Goal: Transaction & Acquisition: Purchase product/service

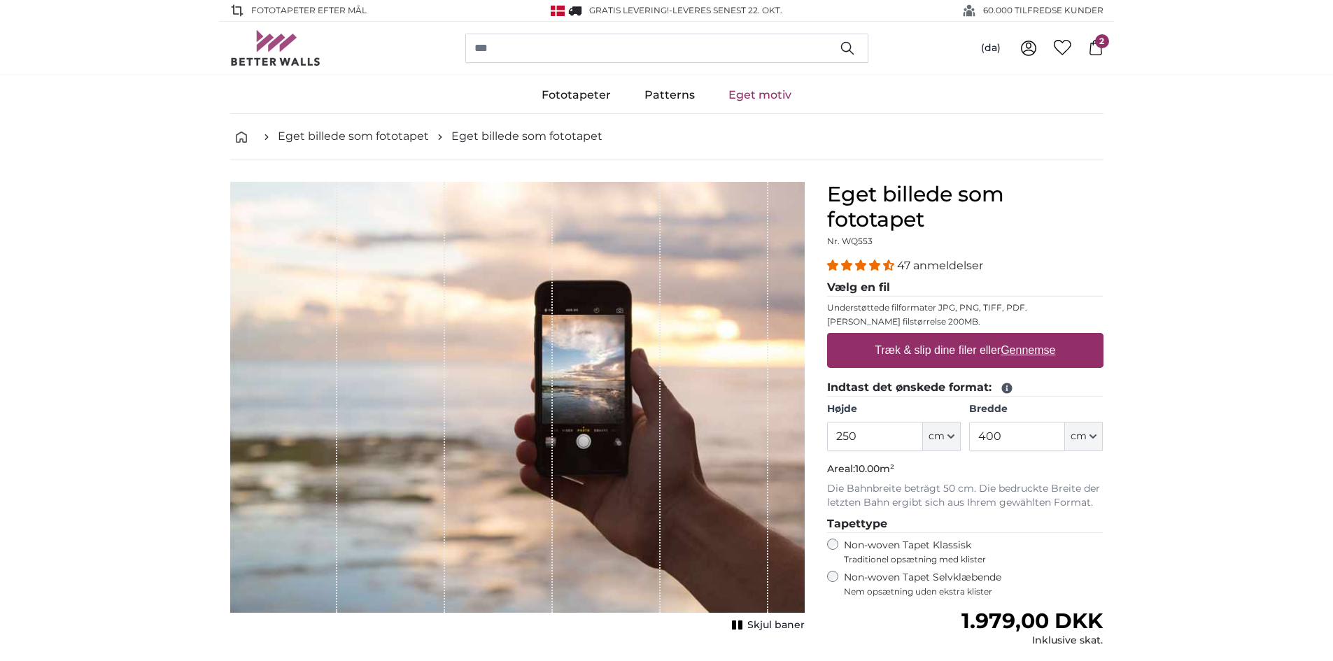
click at [1021, 352] on u "Gennemse" at bounding box center [1027, 350] width 55 height 12
click at [1021, 337] on input "Træk & slip dine filer eller Gennemse" at bounding box center [965, 335] width 276 height 4
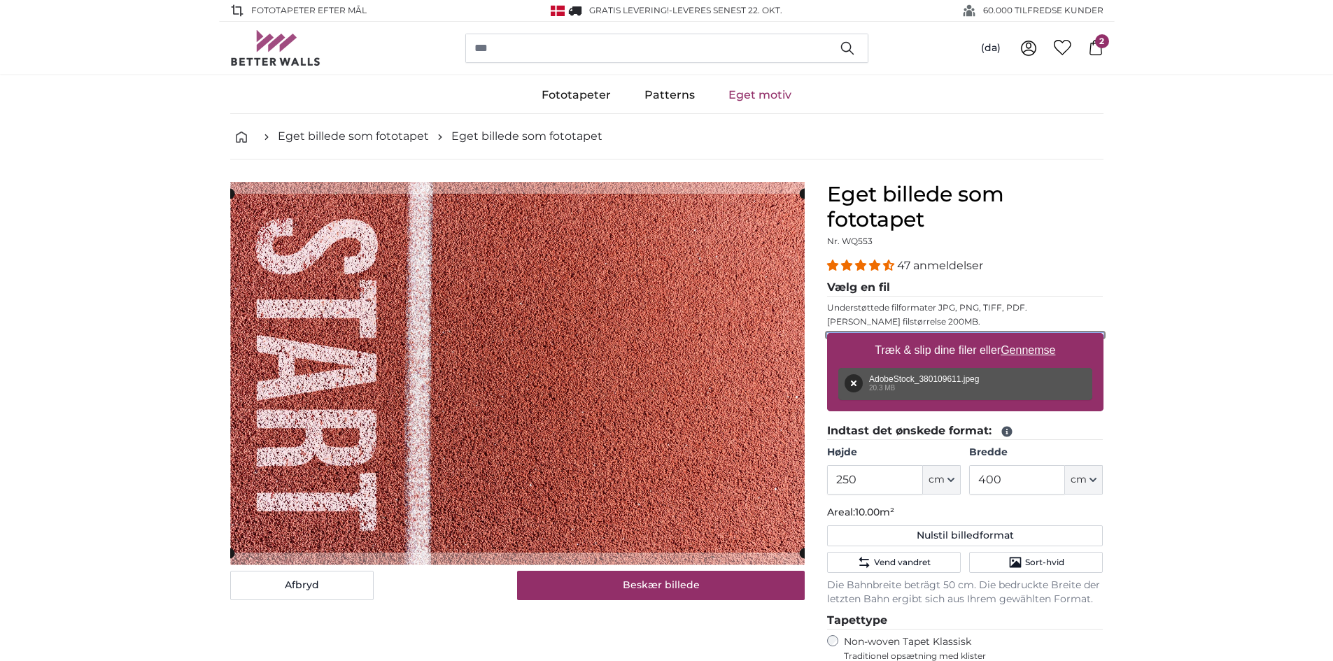
type input "**********"
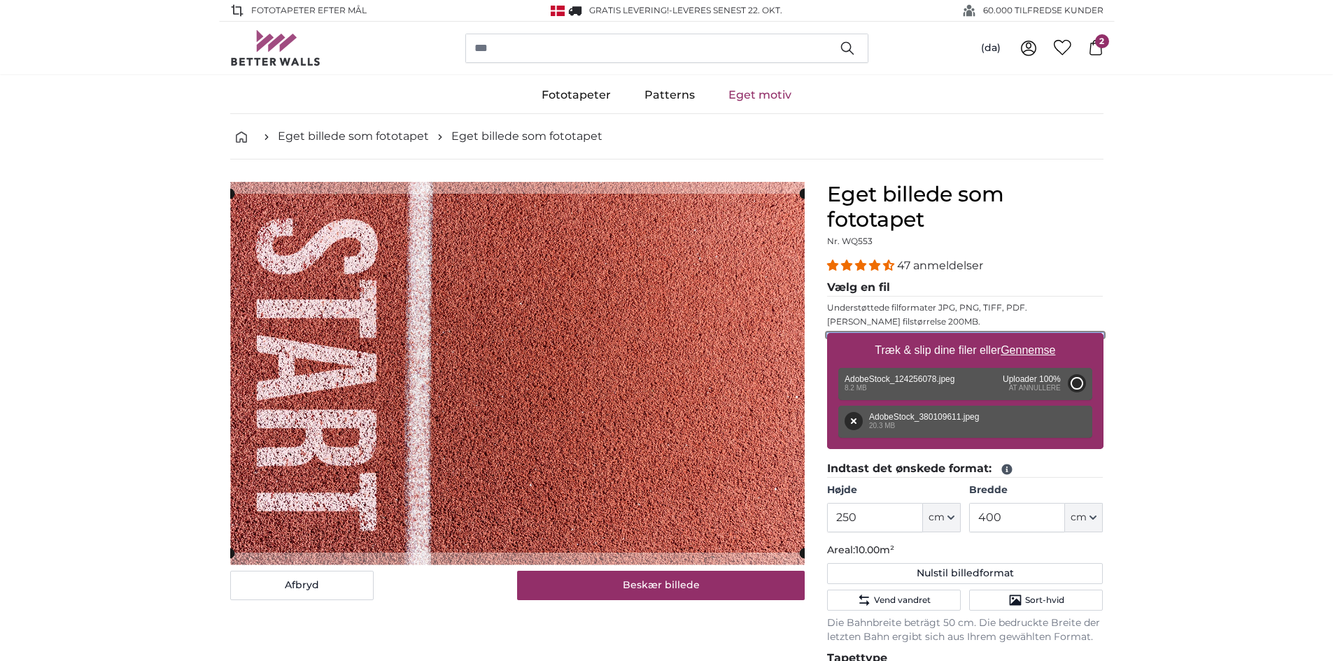
type input "200"
type input "246"
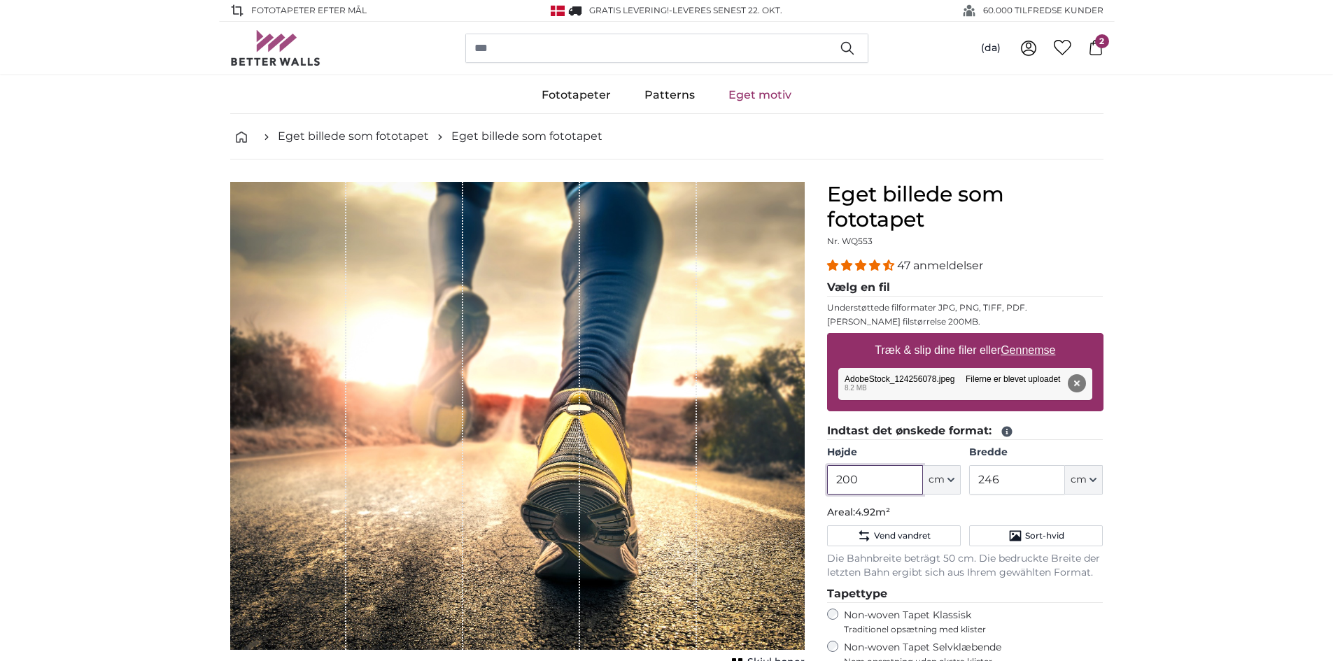
drag, startPoint x: 877, startPoint y: 483, endPoint x: 801, endPoint y: 486, distance: 75.6
click at [800, 486] on product-detail "Afbryd Beskær billede Skjul baner Eget billede som fototapet Nr. WQ553 47 anmel…" at bounding box center [666, 534] width 895 height 748
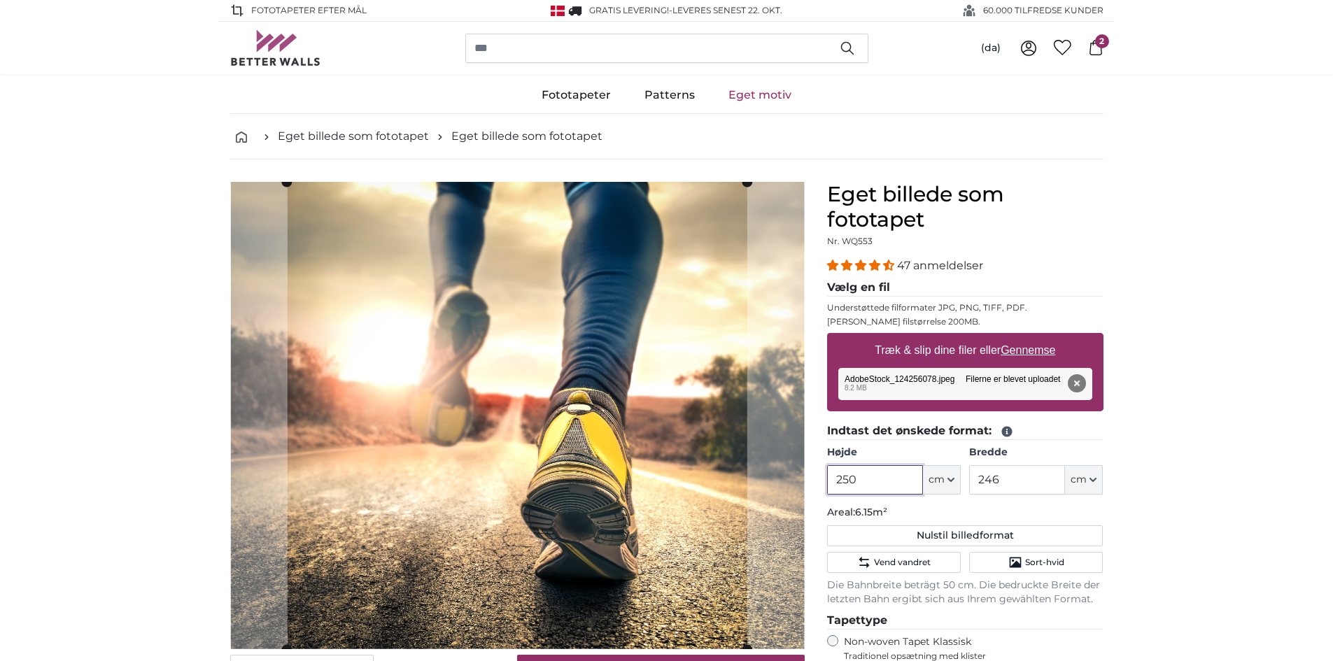
type input "250"
type input "400"
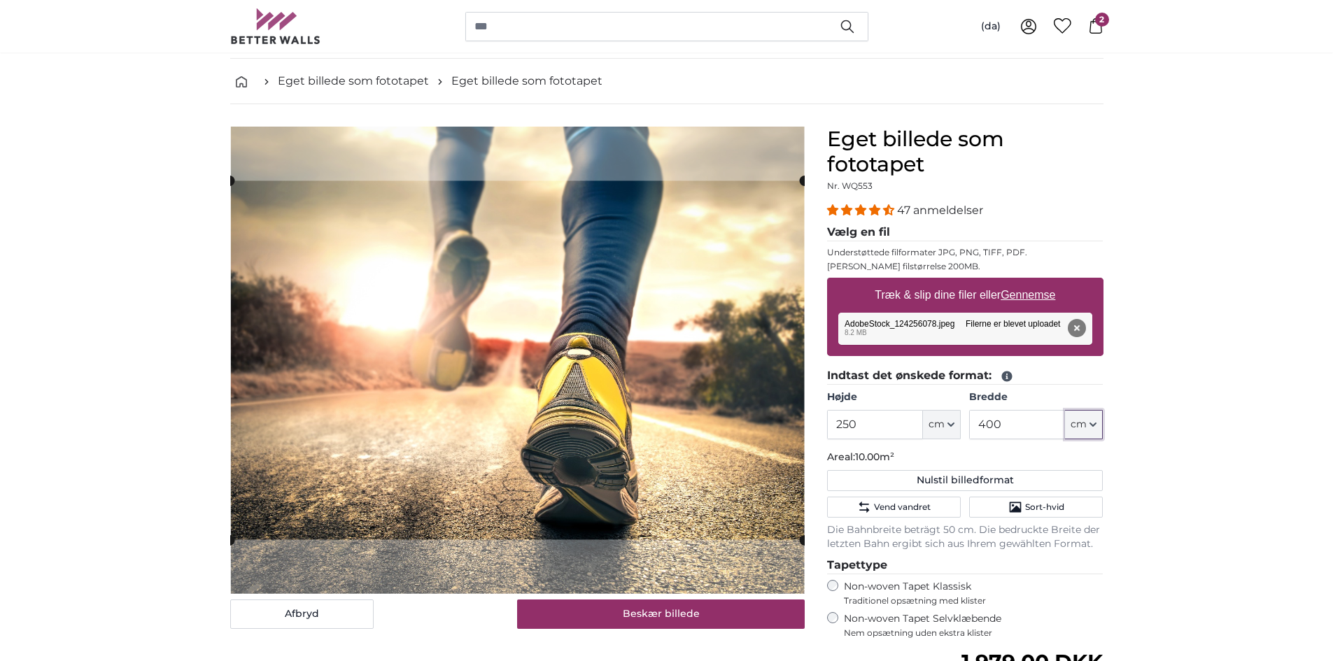
scroll to position [140, 0]
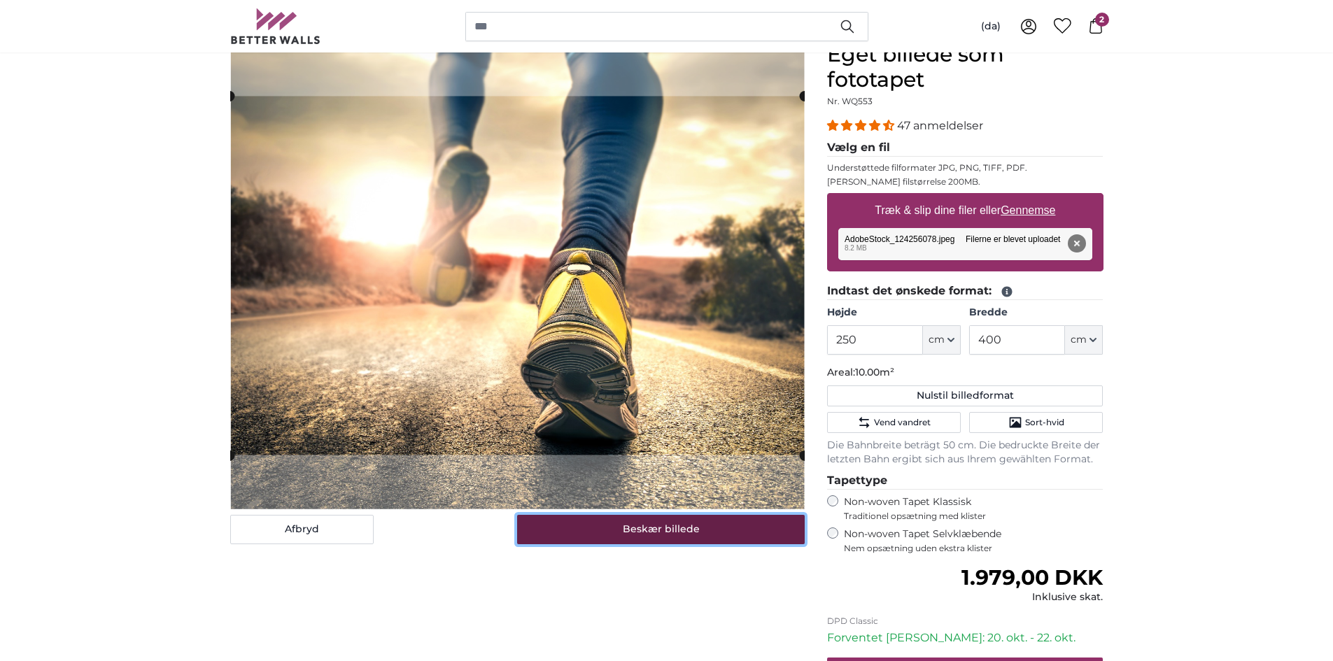
click at [657, 529] on button "Beskær billede" at bounding box center [661, 529] width 288 height 29
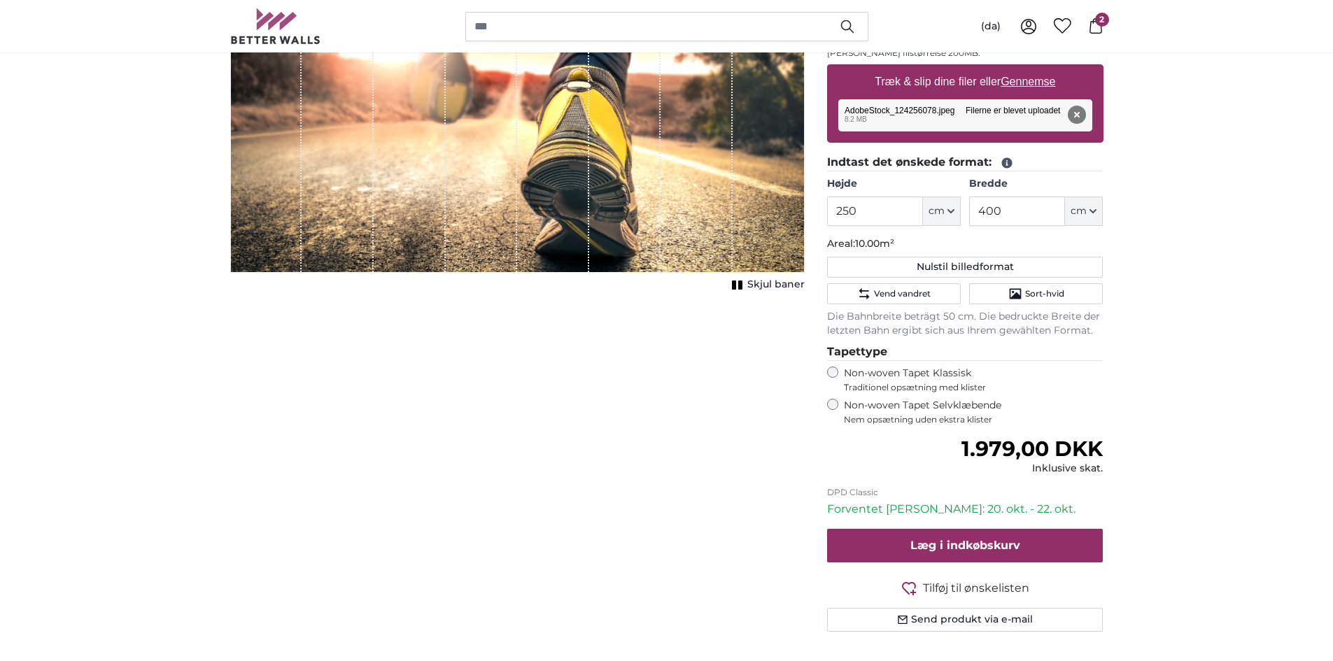
scroll to position [280, 0]
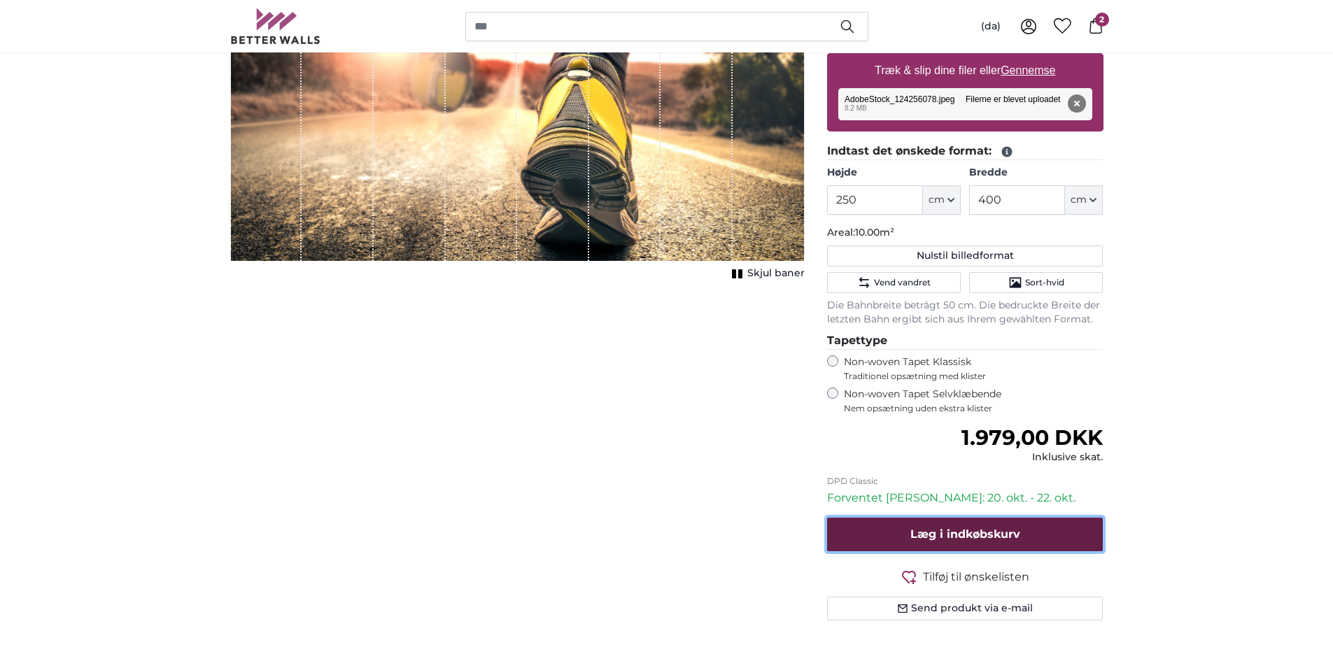
click at [957, 533] on span "Læg i indkøbskurv" at bounding box center [965, 533] width 110 height 13
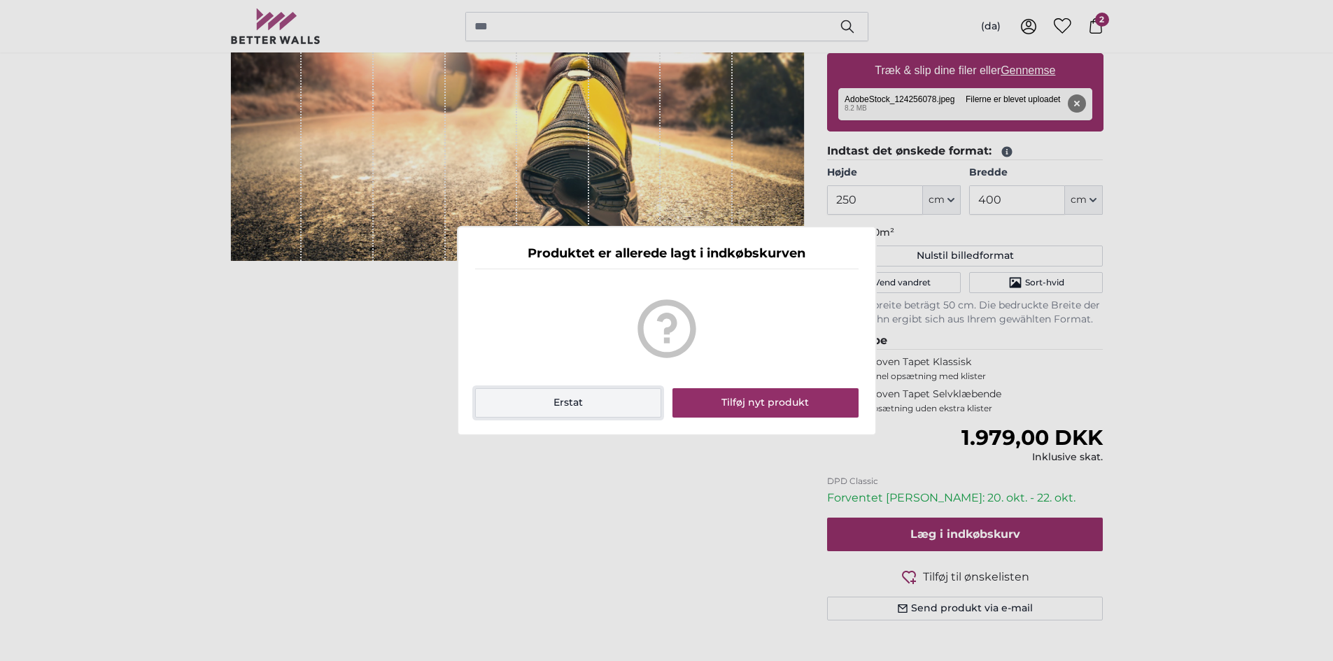
click at [587, 402] on button "Erstat" at bounding box center [568, 402] width 187 height 29
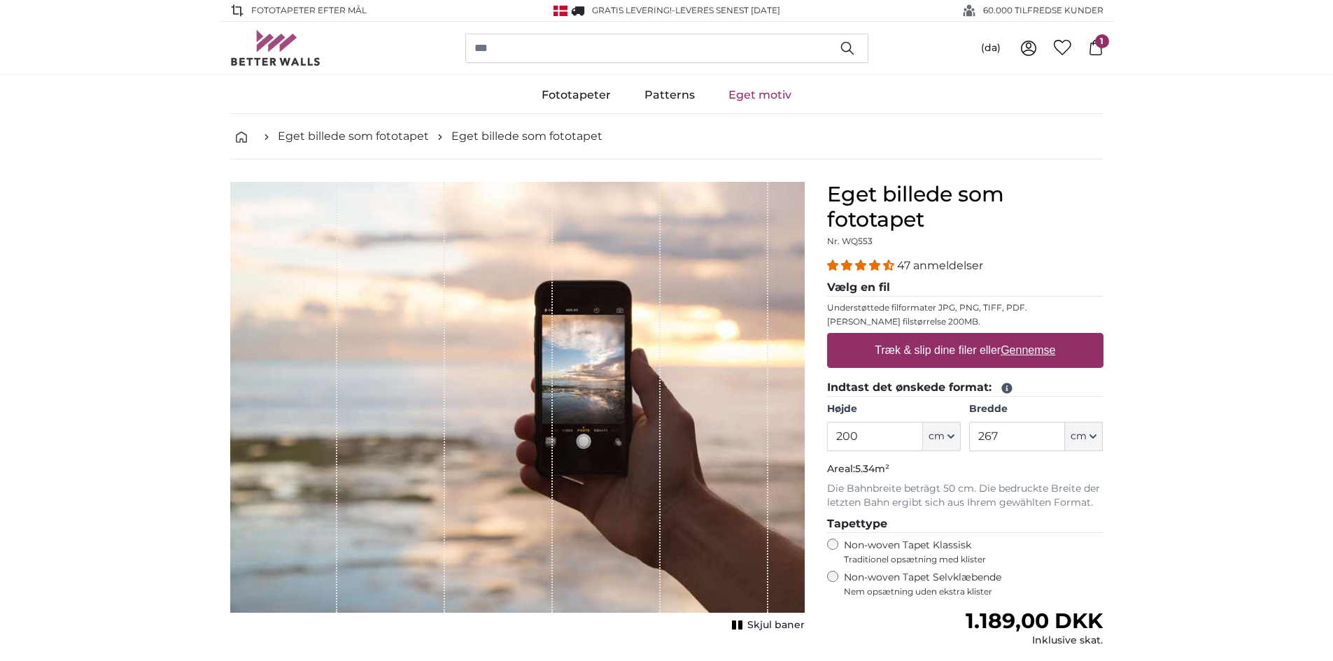
click at [998, 350] on label "Træk & slip dine filer eller Gennemse" at bounding box center [965, 351] width 192 height 28
click at [998, 337] on input "Træk & slip dine filer eller Gennemse" at bounding box center [965, 335] width 276 height 4
type input "**********"
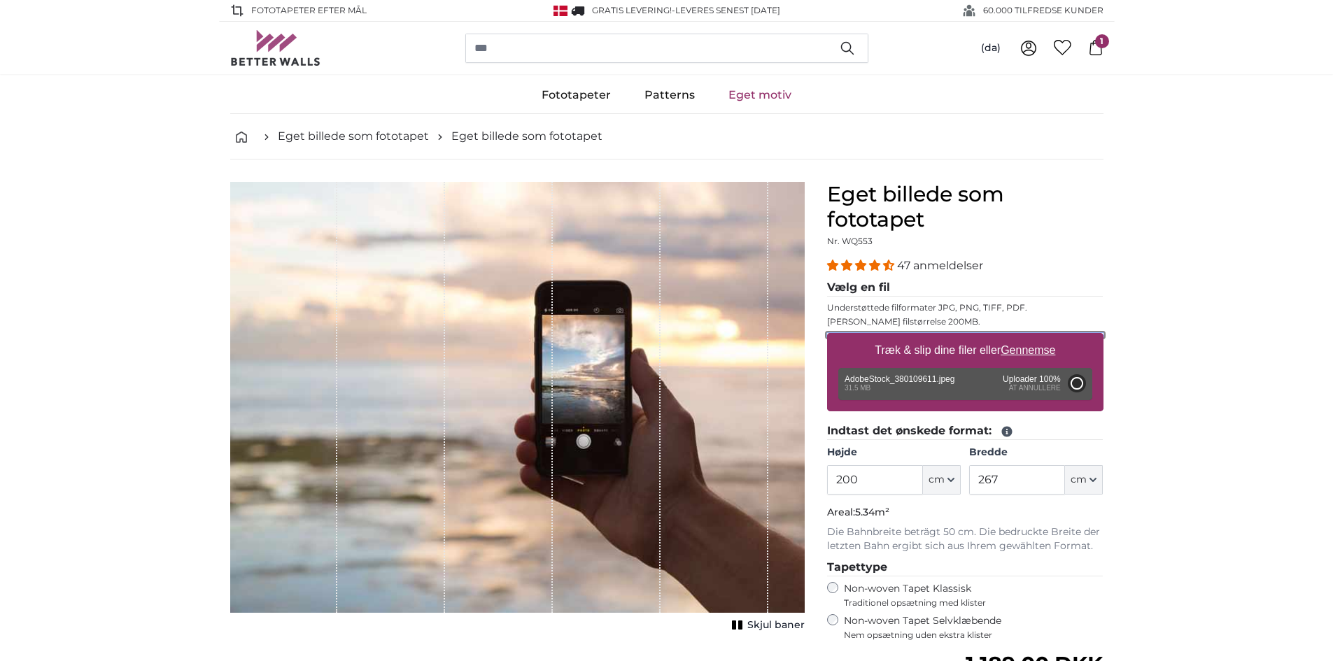
type input "300"
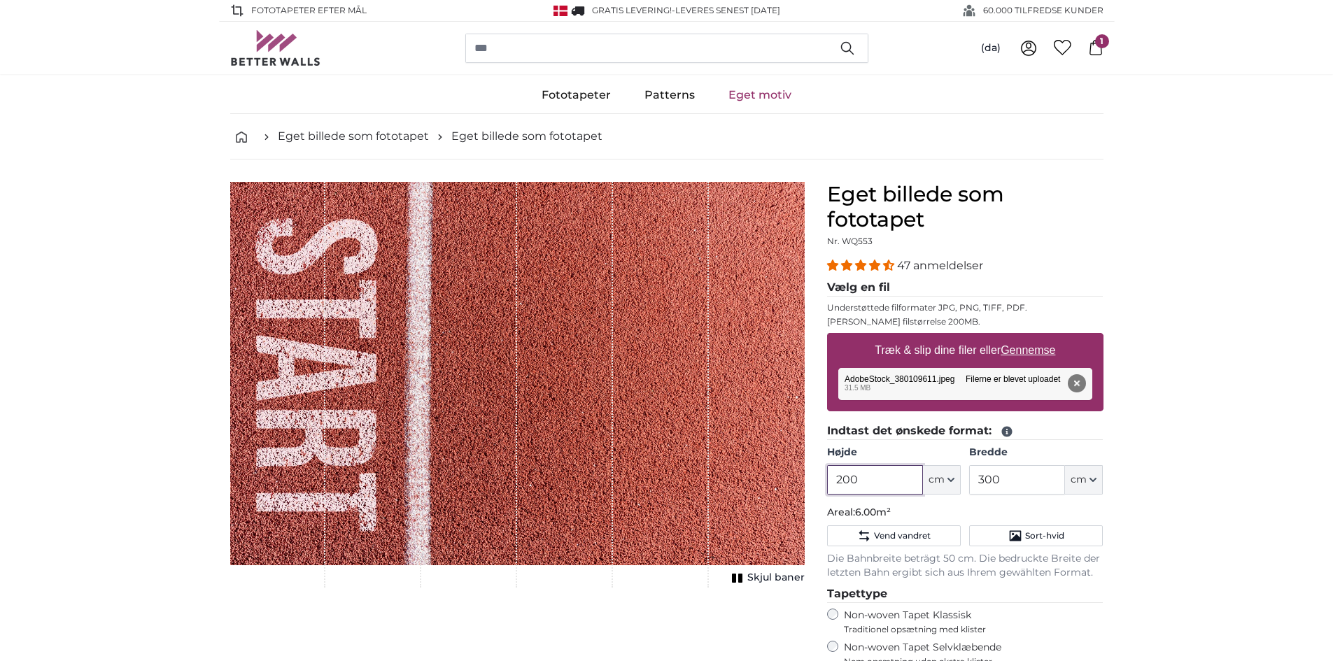
drag, startPoint x: 869, startPoint y: 482, endPoint x: 817, endPoint y: 484, distance: 51.8
click at [817, 484] on div "Eget billede som fototapet Nr. WQ553 47 anmeldelser Vælg en fil Understøttede f…" at bounding box center [965, 544] width 299 height 725
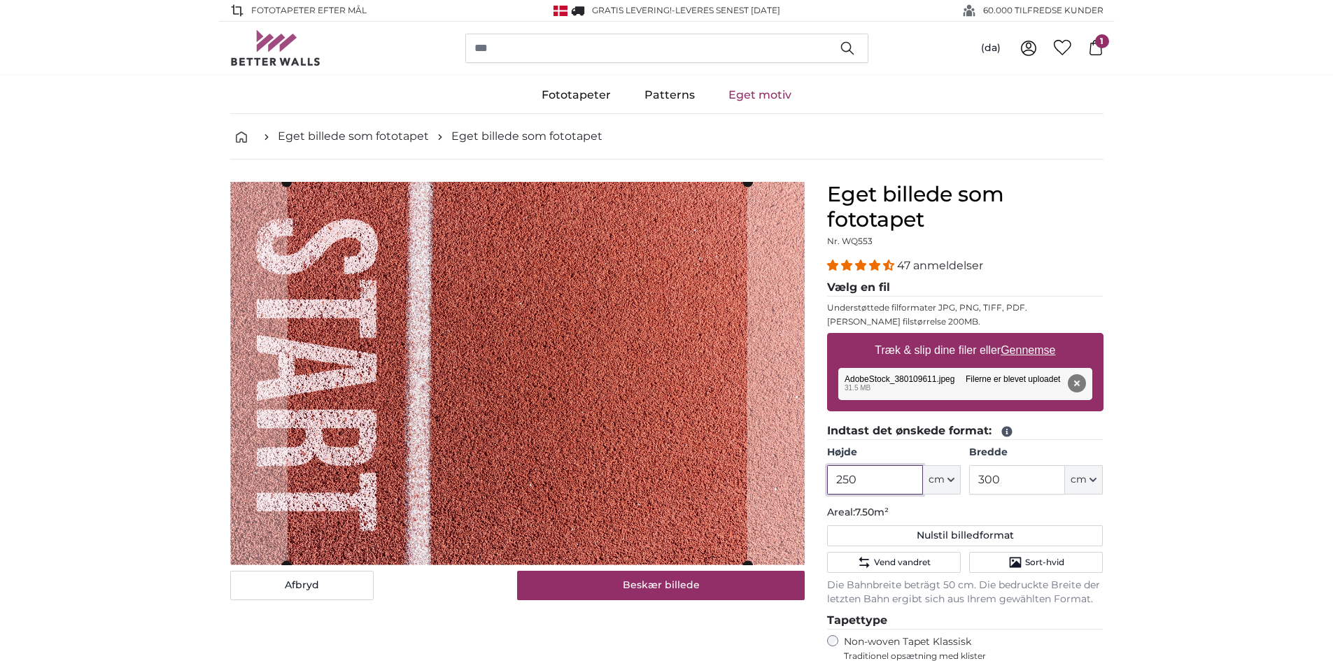
type input "250"
type input "400"
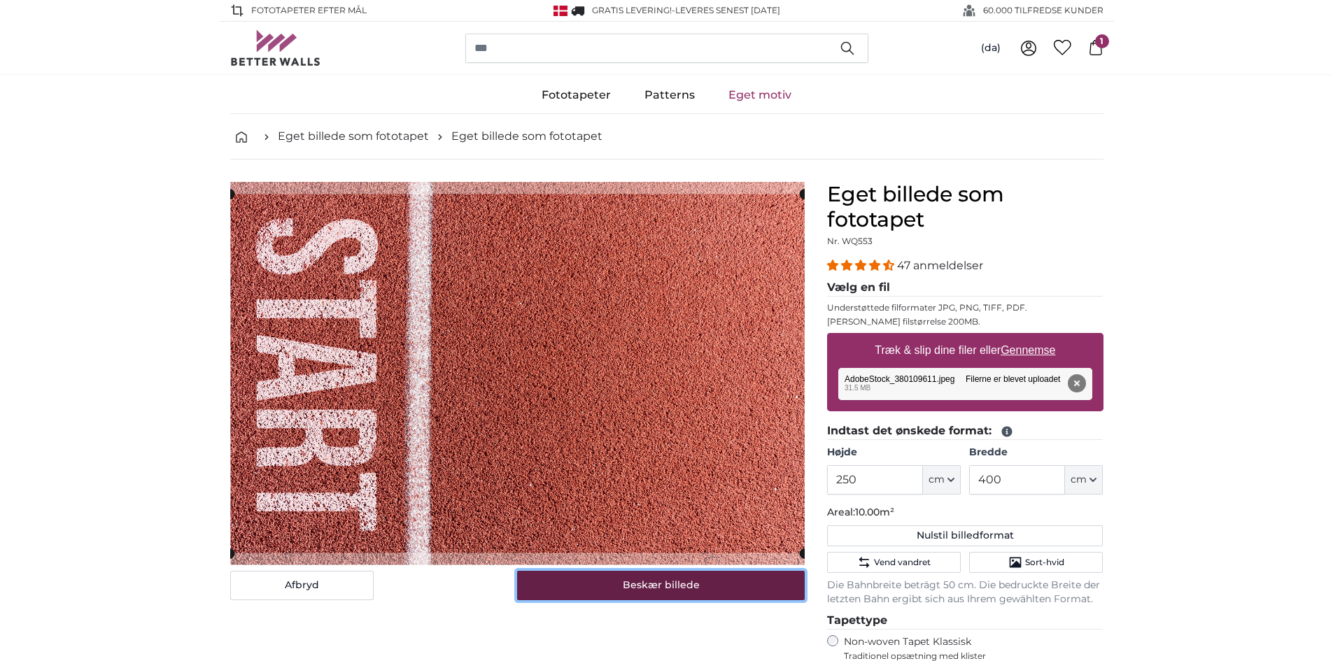
click at [691, 587] on button "Beskær billede" at bounding box center [661, 585] width 288 height 29
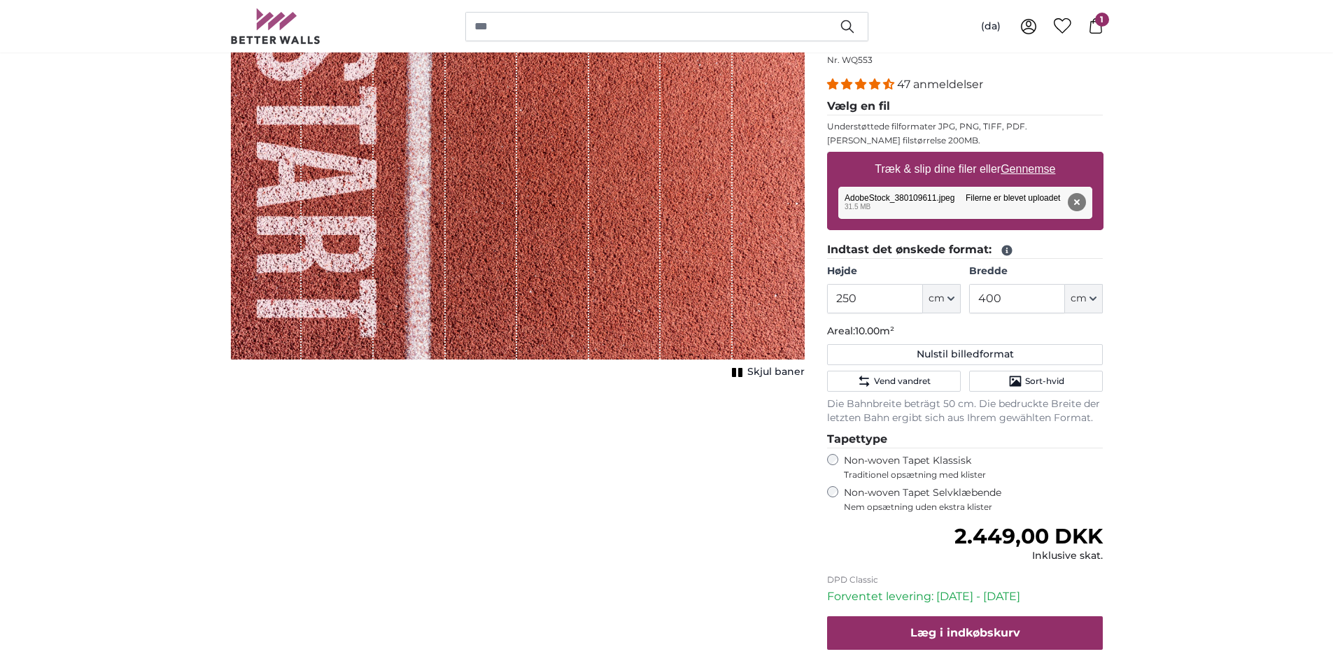
scroll to position [210, 0]
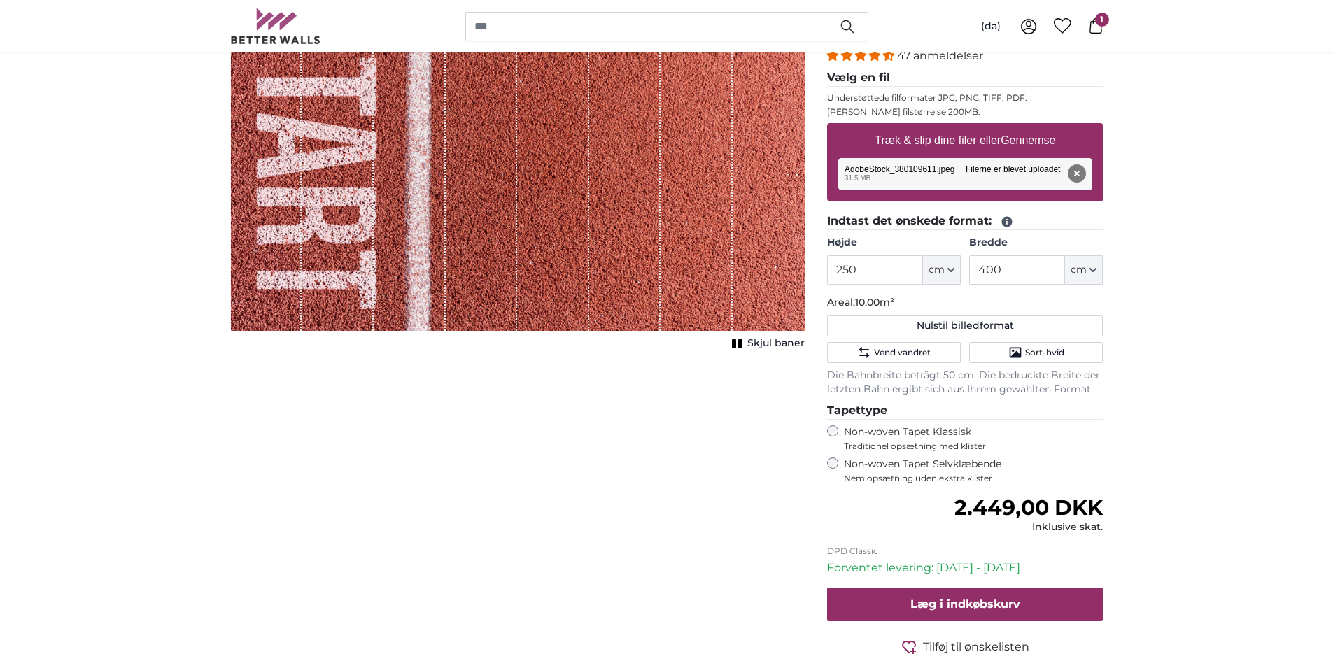
click at [826, 460] on div "Eget billede som fototapet Nr. WQ553 47 anmeldelser Vælg en fil Understøttede f…" at bounding box center [965, 348] width 299 height 752
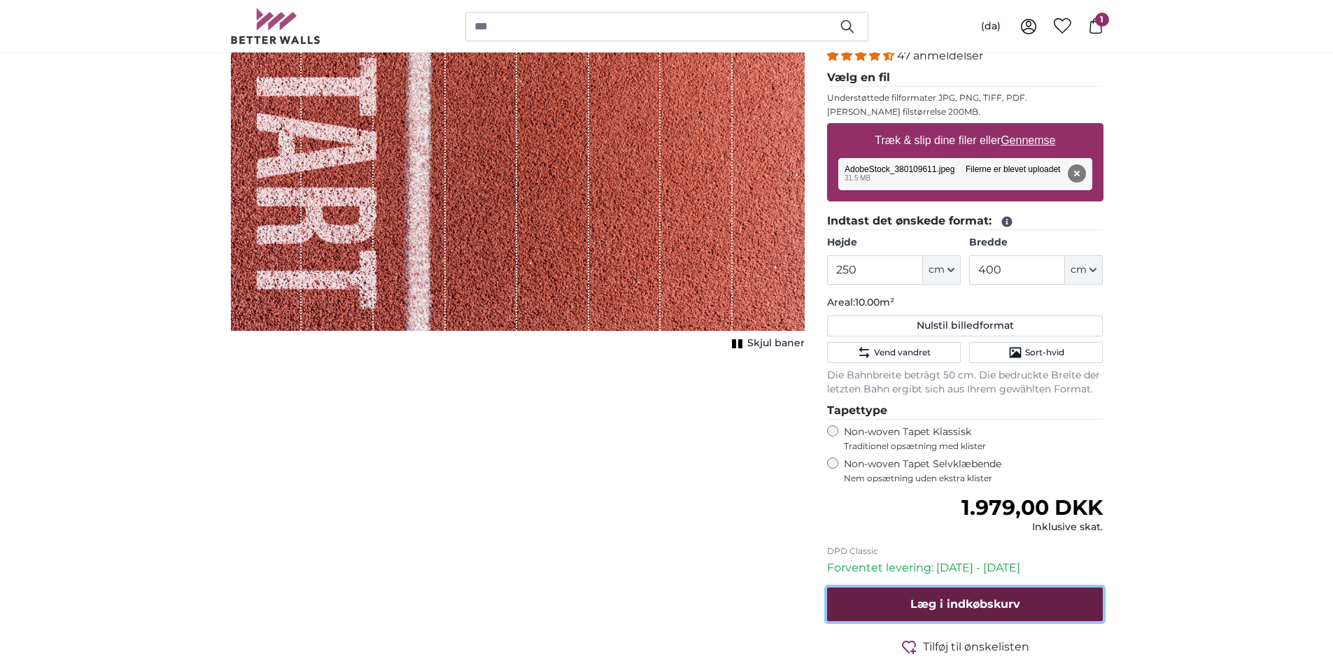
click at [961, 611] on span "Læg i indkøbskurv" at bounding box center [965, 603] width 110 height 13
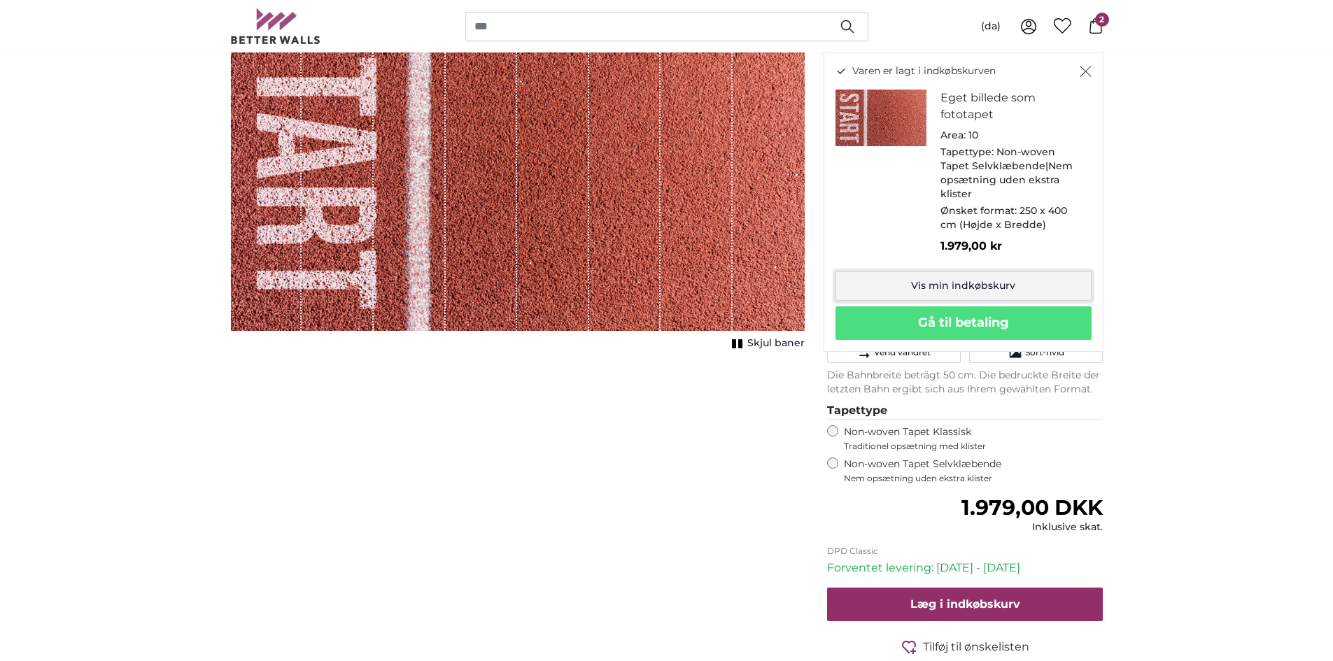
click at [965, 284] on link "Vis min indkøbskurv" at bounding box center [963, 285] width 256 height 29
